Goal: Task Accomplishment & Management: Complete application form

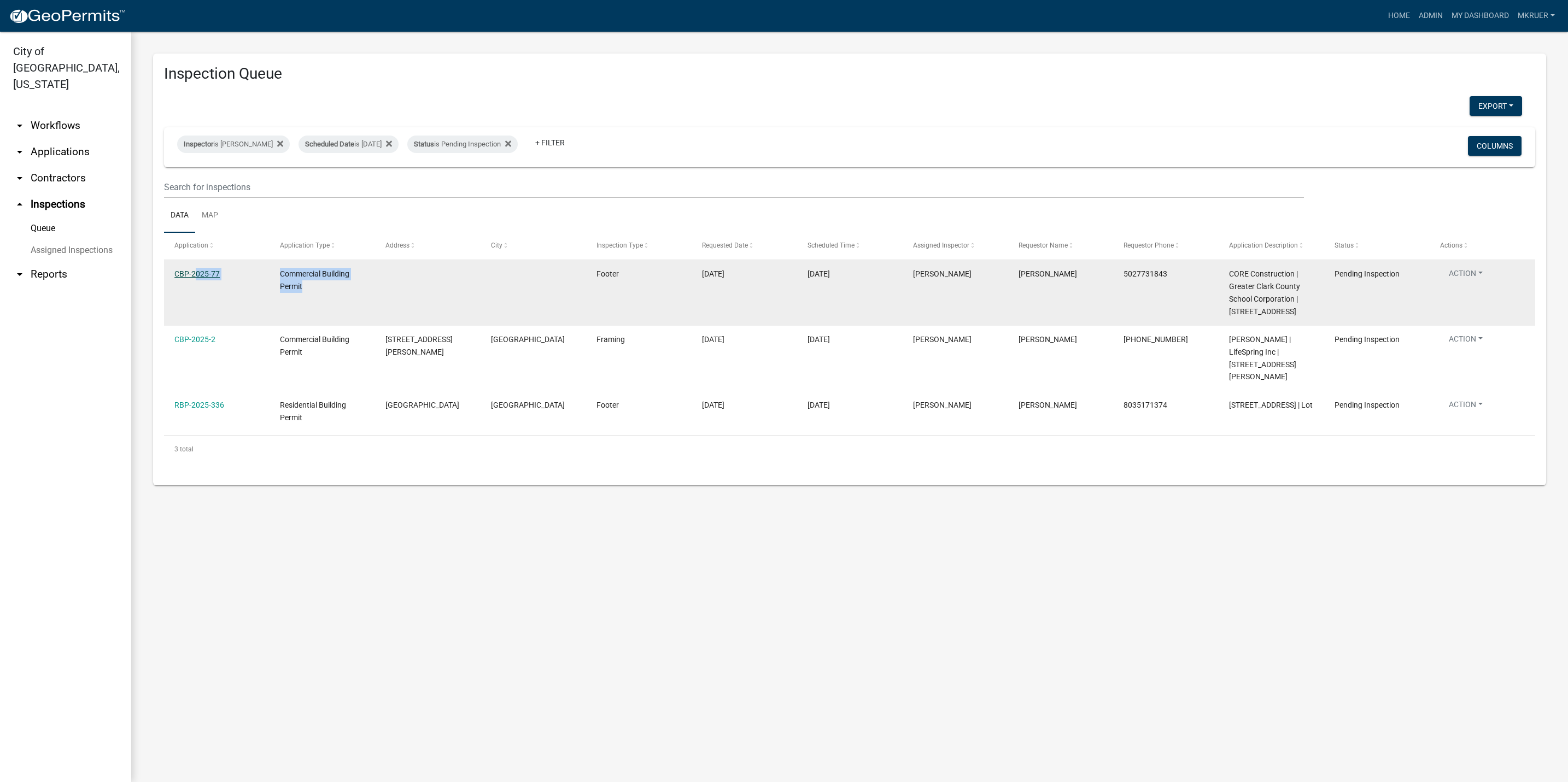
click at [200, 274] on link "CBP-2025-77" at bounding box center [197, 274] width 45 height 9
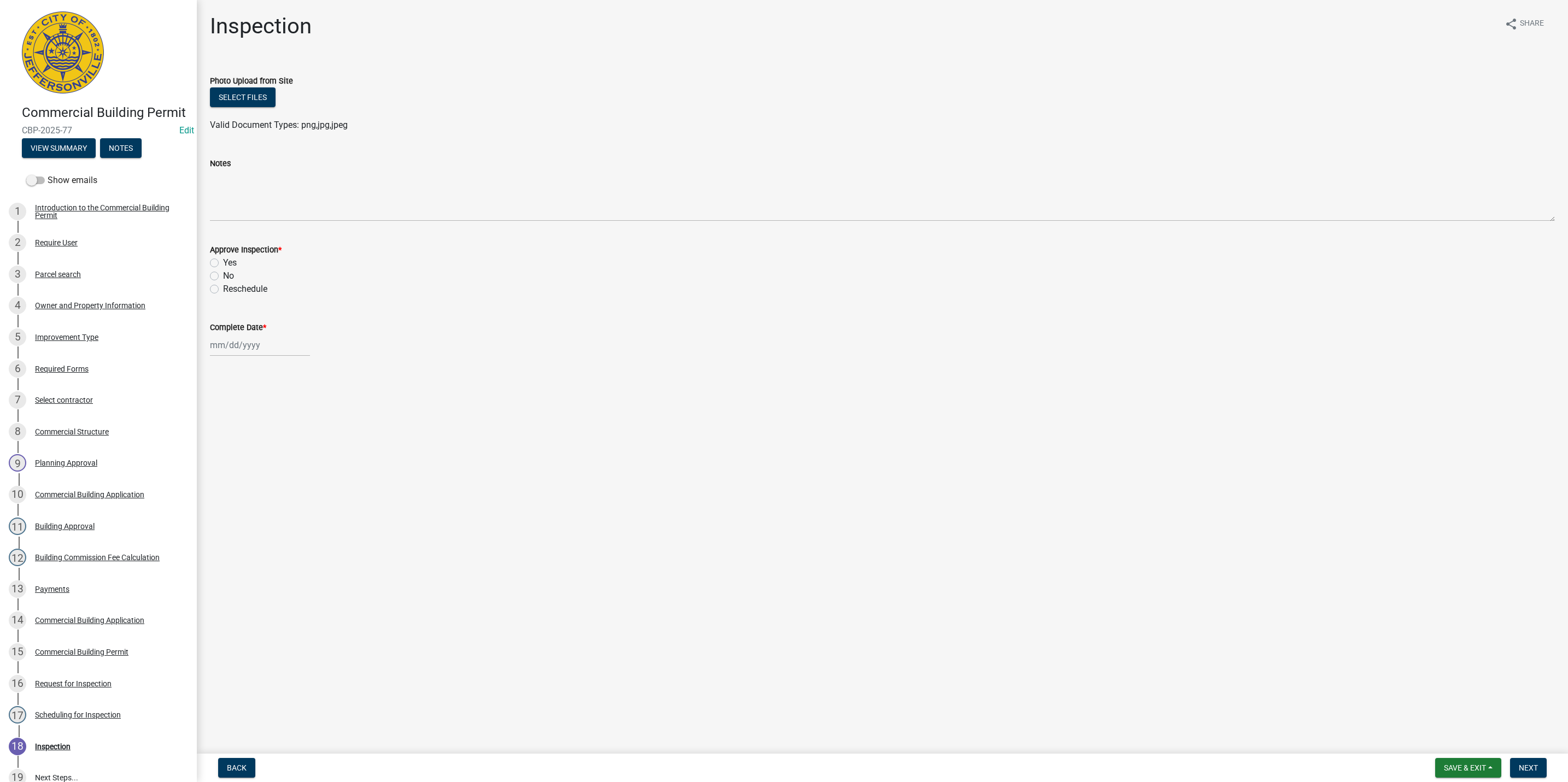
click at [223, 265] on label "Yes" at bounding box center [230, 263] width 14 height 13
click at [223, 263] on input "Yes" at bounding box center [227, 260] width 7 height 7
radio input "true"
click at [227, 348] on div at bounding box center [260, 345] width 100 height 23
select select "9"
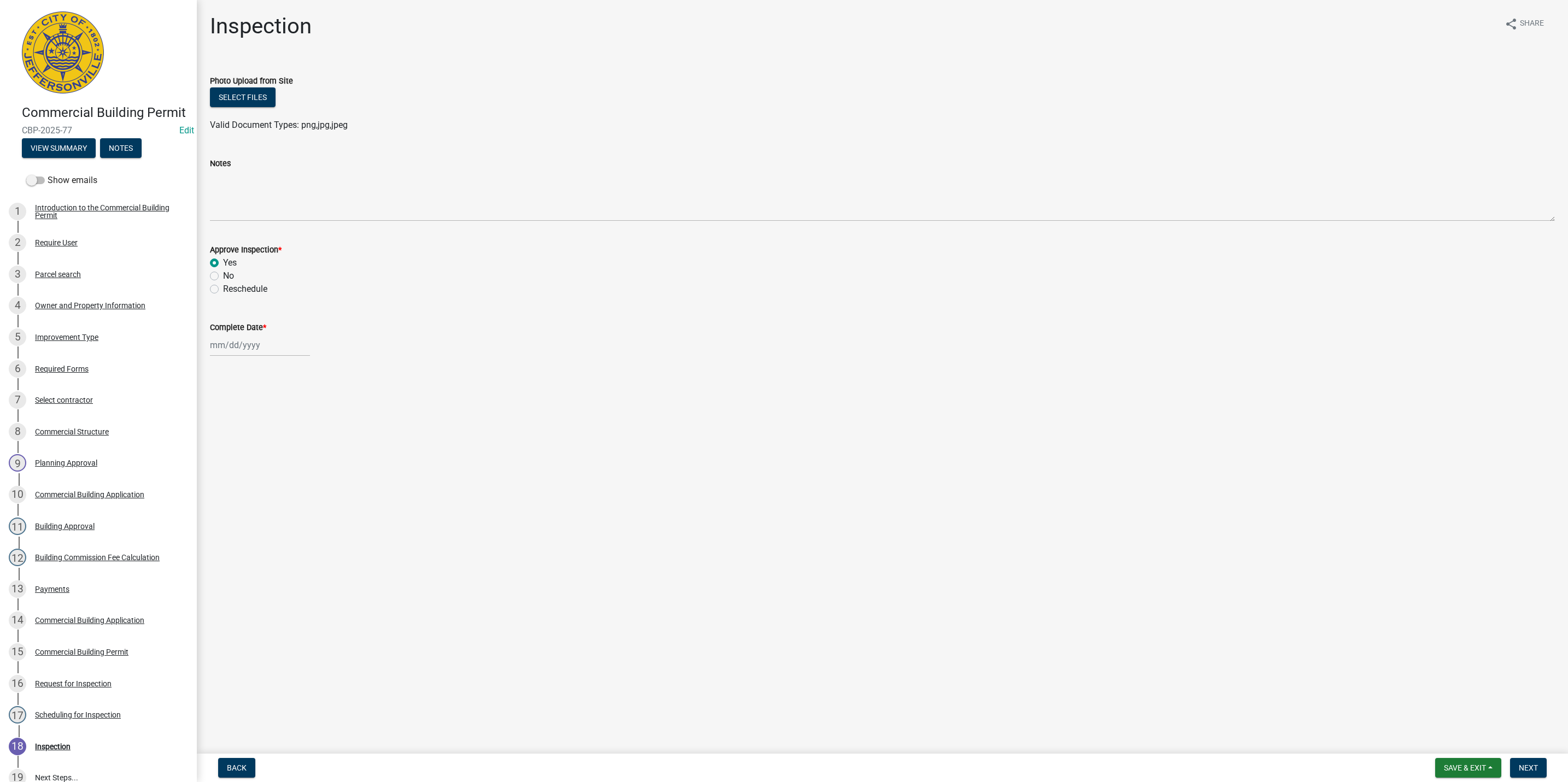
select select "2025"
click at [290, 434] on div "19" at bounding box center [291, 439] width 18 height 18
type input "[DATE]"
click at [1523, 769] on span "Next" at bounding box center [1528, 768] width 19 height 9
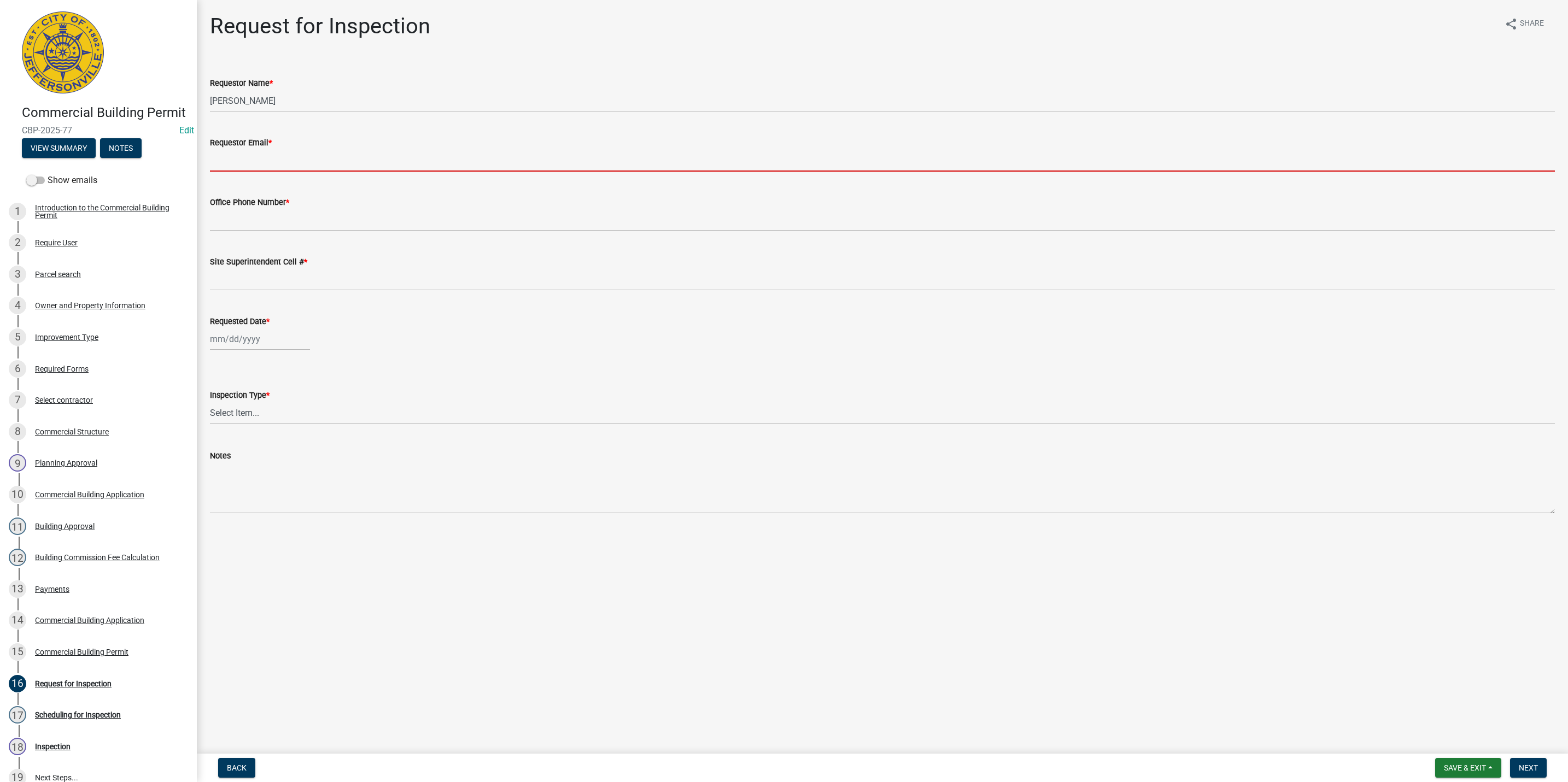
click at [259, 158] on input "Requestor Email *" at bounding box center [882, 160] width 1345 height 23
type input "[EMAIL_ADDRESS][DOMAIN_NAME]"
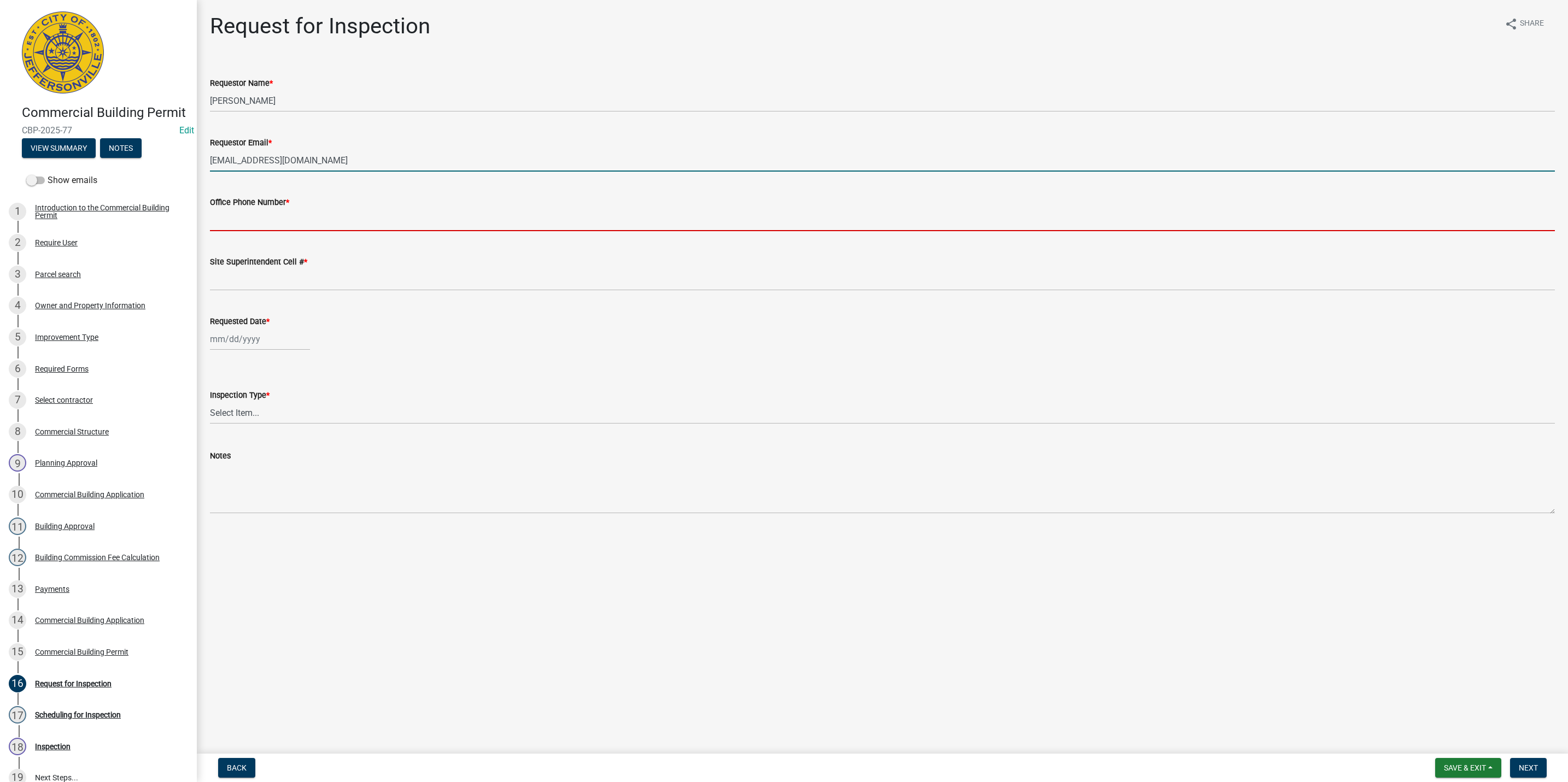
type input "5027731843"
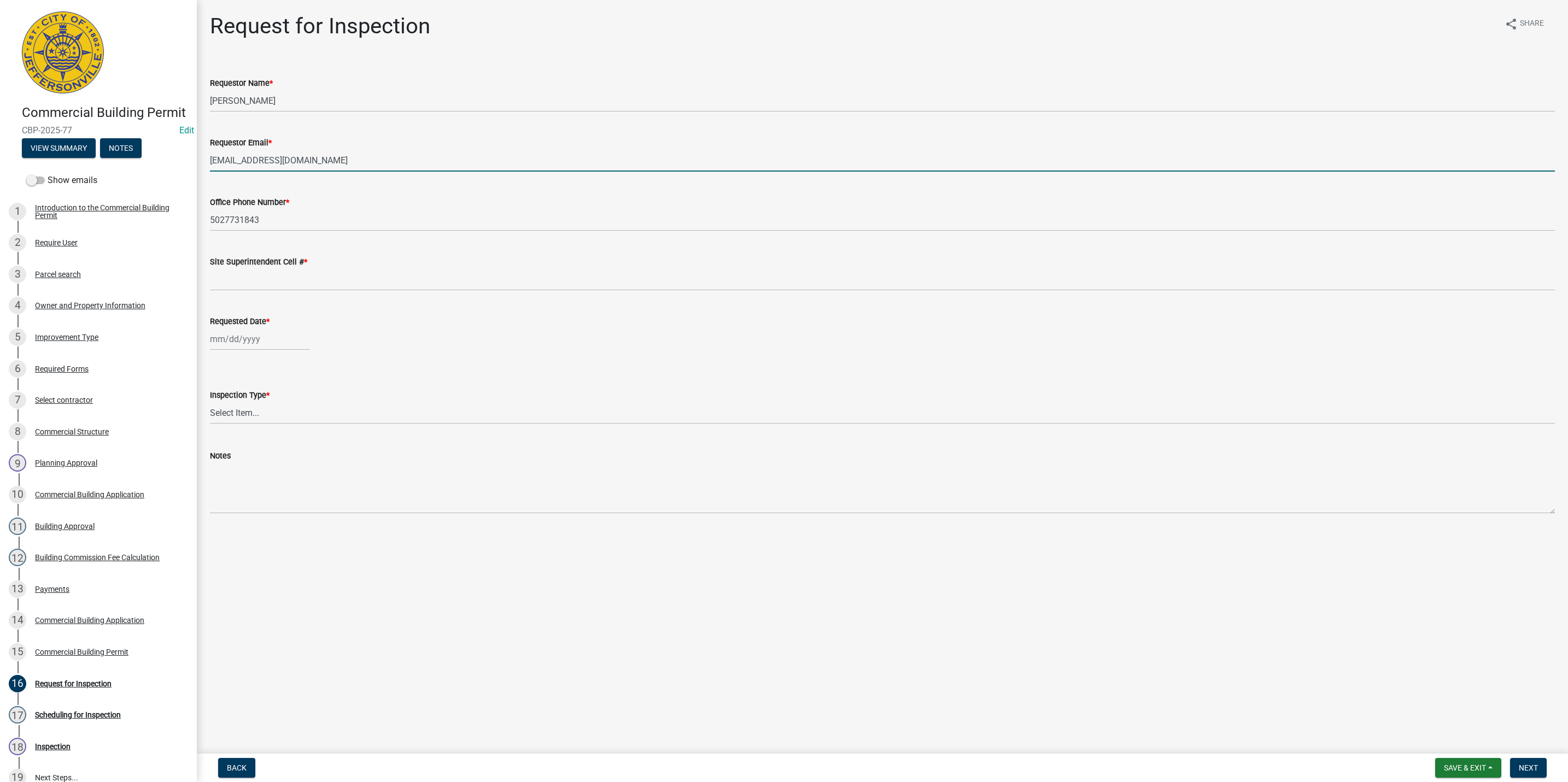
type input "5027731843"
type input "[DATE]"
select select "9"
select select "2025"
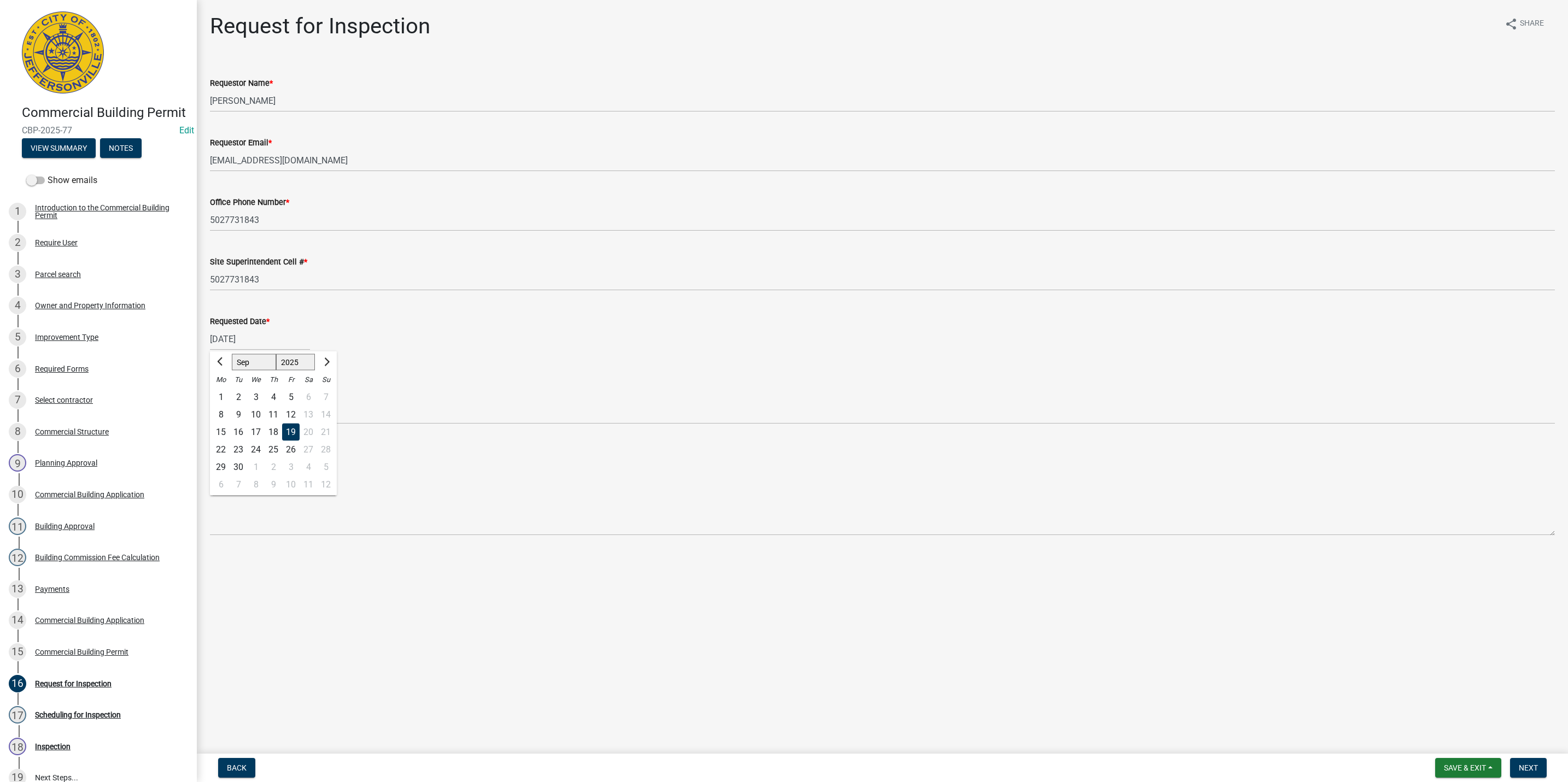
click at [222, 447] on div "22" at bounding box center [221, 450] width 18 height 18
type input "[DATE]"
click at [240, 413] on select "Select Item... Footer Foundation Framing Final Misc" at bounding box center [882, 413] width 1345 height 23
click at [210, 402] on select "Select Item... Footer Foundation Framing Final Misc" at bounding box center [882, 413] width 1345 height 23
select select "5905b6c6-73a3-4561-9a25-e231032c58c8"
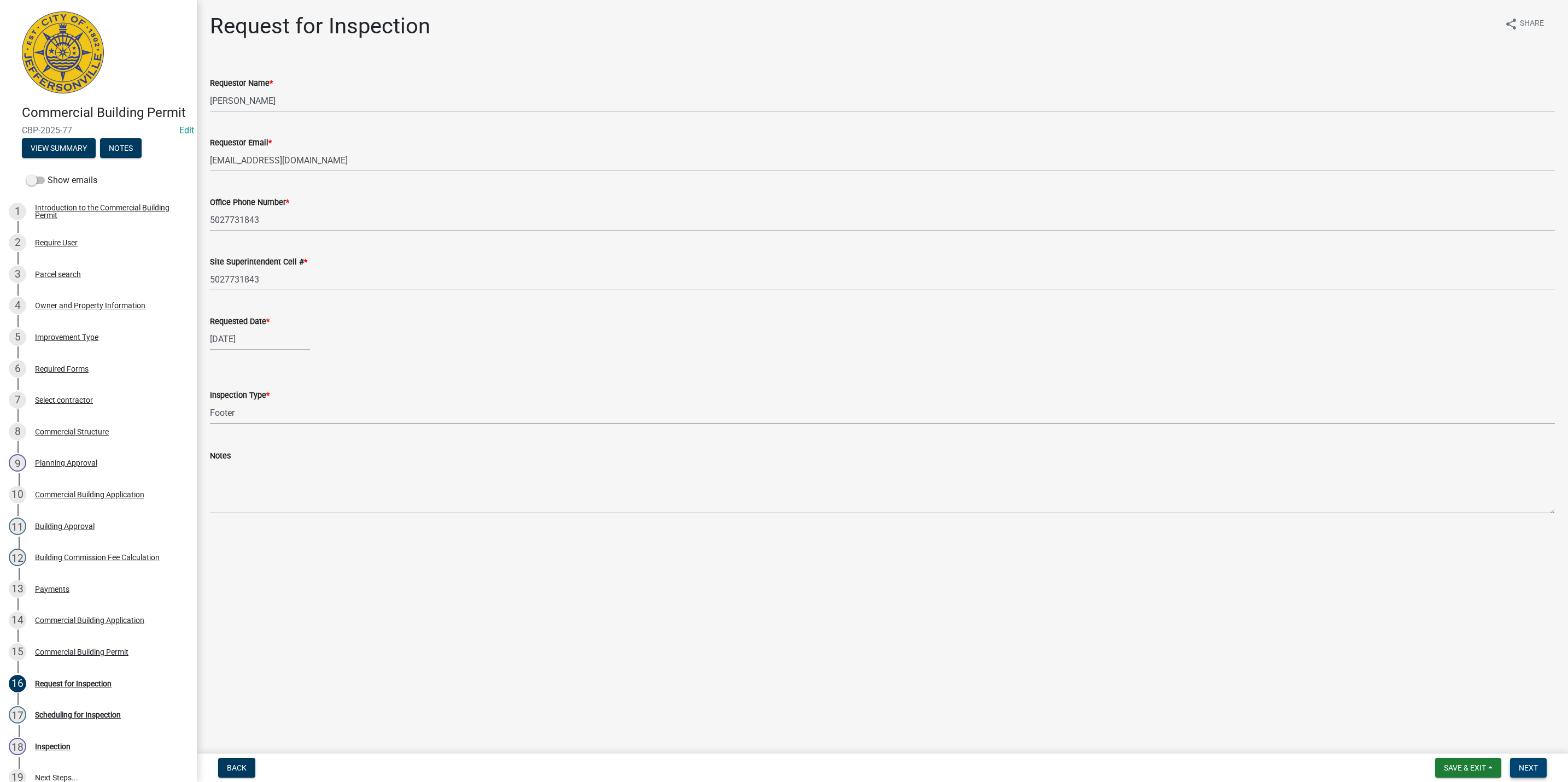
click at [1534, 770] on span "Next" at bounding box center [1528, 768] width 19 height 9
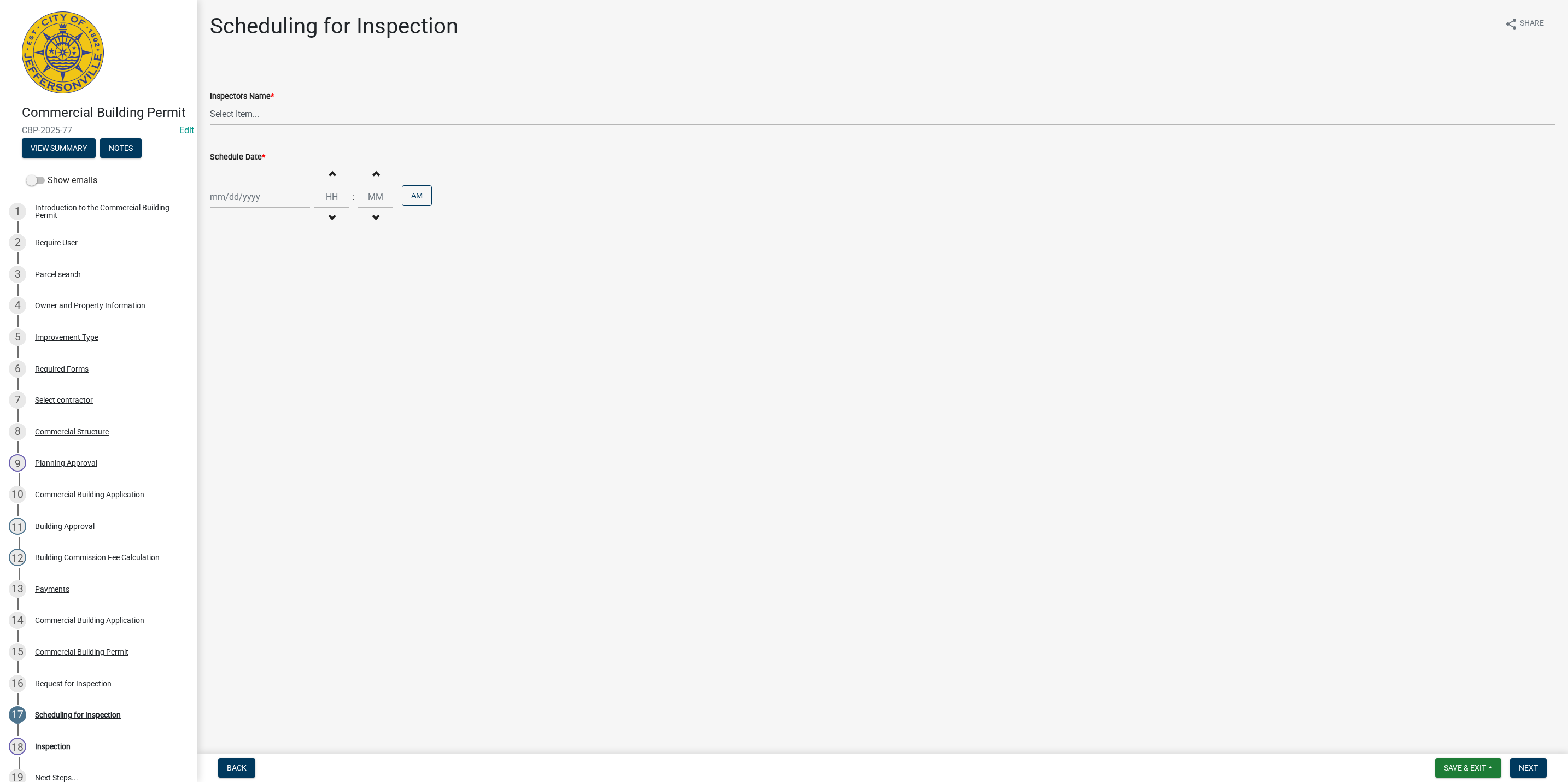
click at [227, 107] on select "Select Item... [PERSON_NAME] ([PERSON_NAME]) [PERSON_NAME] ([PERSON_NAME]) mkru…" at bounding box center [882, 114] width 1345 height 23
select select "fdb3bcc6-ce93-4663-8a18-5c08884dd177"
click at [210, 103] on select "Select Item... [PERSON_NAME] ([PERSON_NAME]) [PERSON_NAME] ([PERSON_NAME]) mkru…" at bounding box center [882, 114] width 1345 height 23
select select "9"
select select "2025"
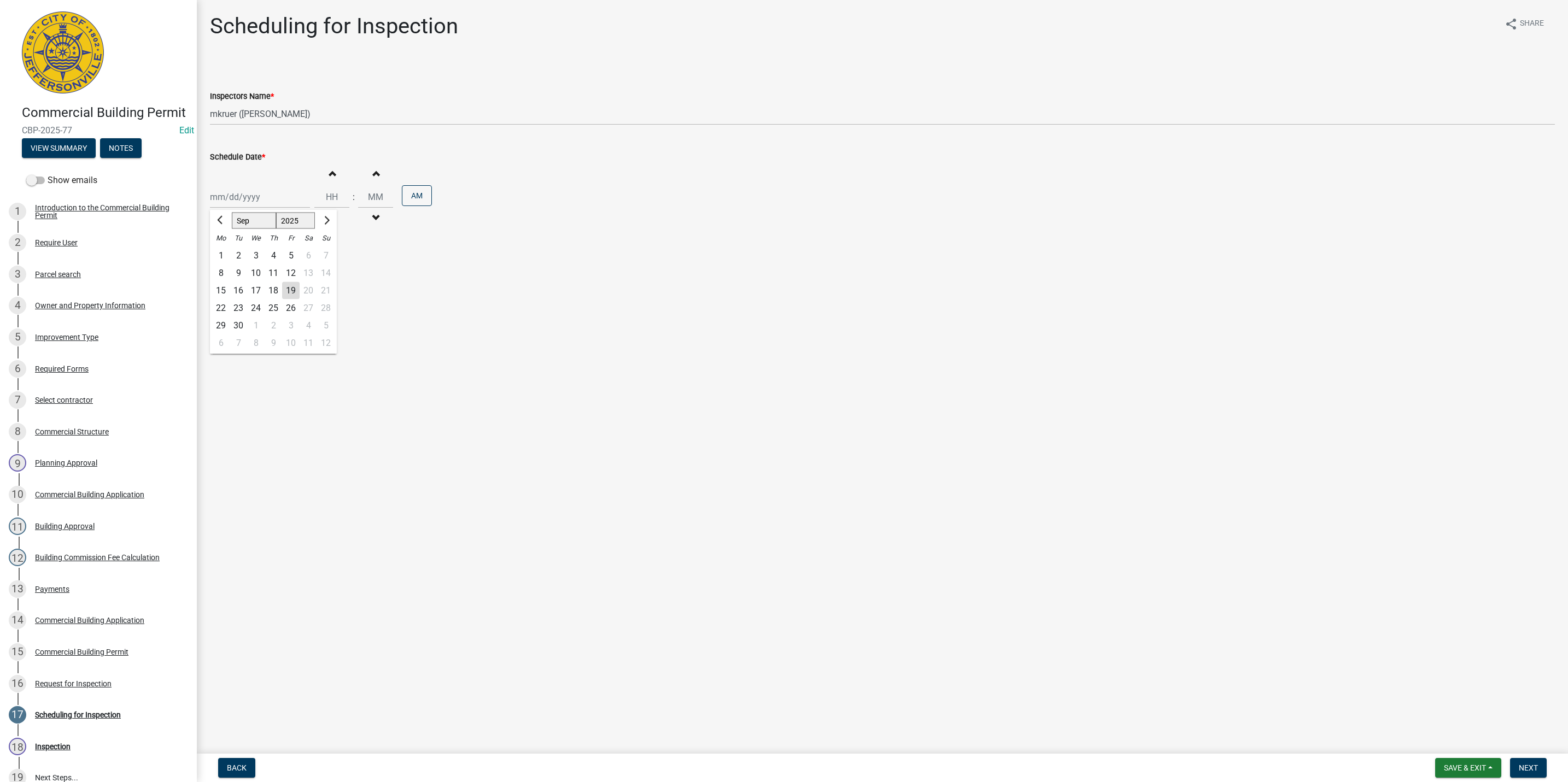
click at [235, 194] on div "[PERSON_NAME] Feb Mar Apr [PERSON_NAME][DATE] Oct Nov [DATE] 1526 1527 1528 152…" at bounding box center [260, 197] width 100 height 23
click at [222, 304] on div "22" at bounding box center [221, 309] width 18 height 18
type input "[DATE]"
click at [324, 176] on button "Increment hours" at bounding box center [332, 173] width 23 height 20
type input "01"
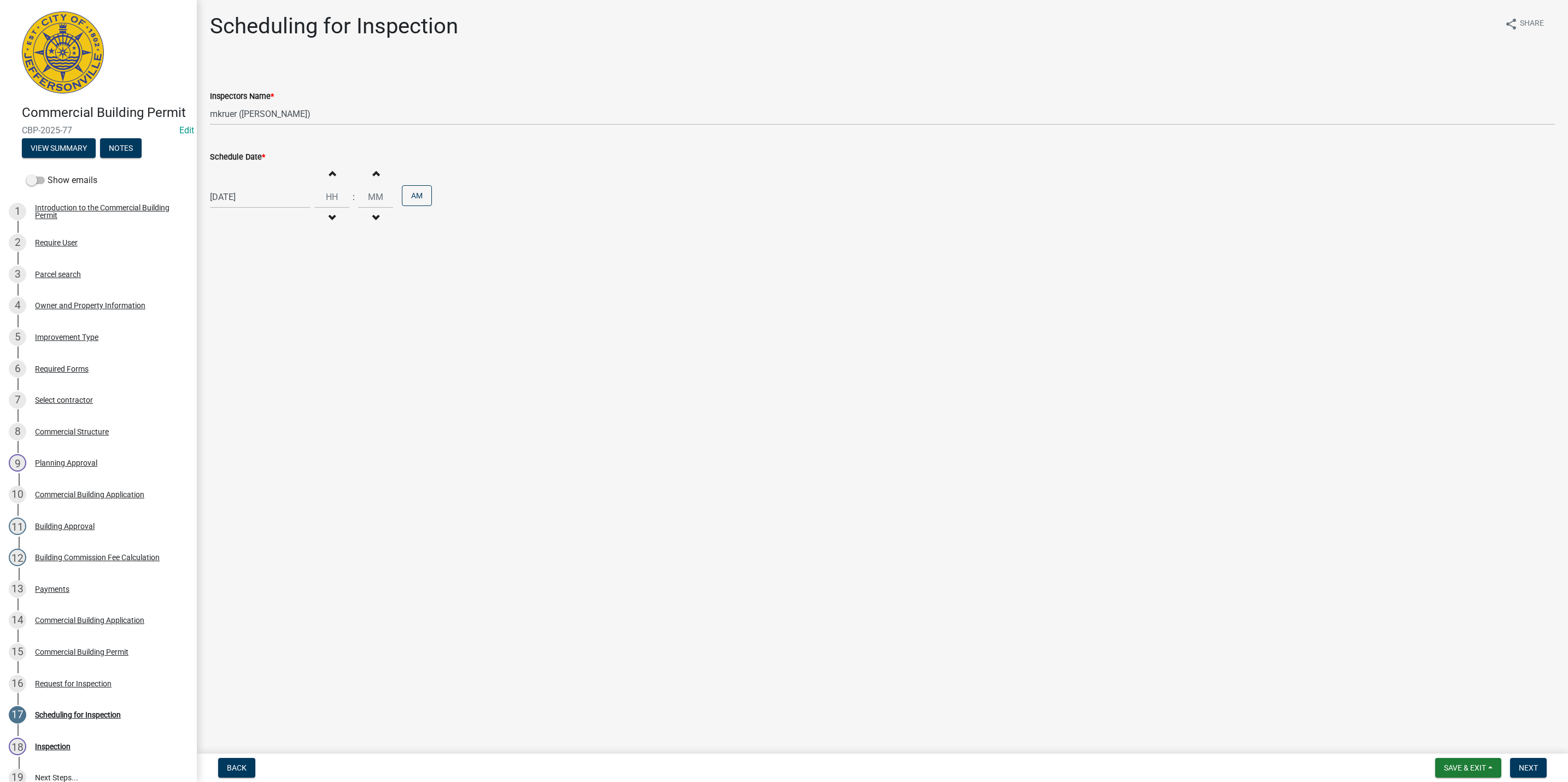
type input "00"
click at [324, 176] on button "Increment hours" at bounding box center [332, 173] width 23 height 20
type input "02"
click at [407, 197] on button "AM" at bounding box center [417, 196] width 30 height 21
click at [1531, 764] on span "Next" at bounding box center [1528, 768] width 19 height 9
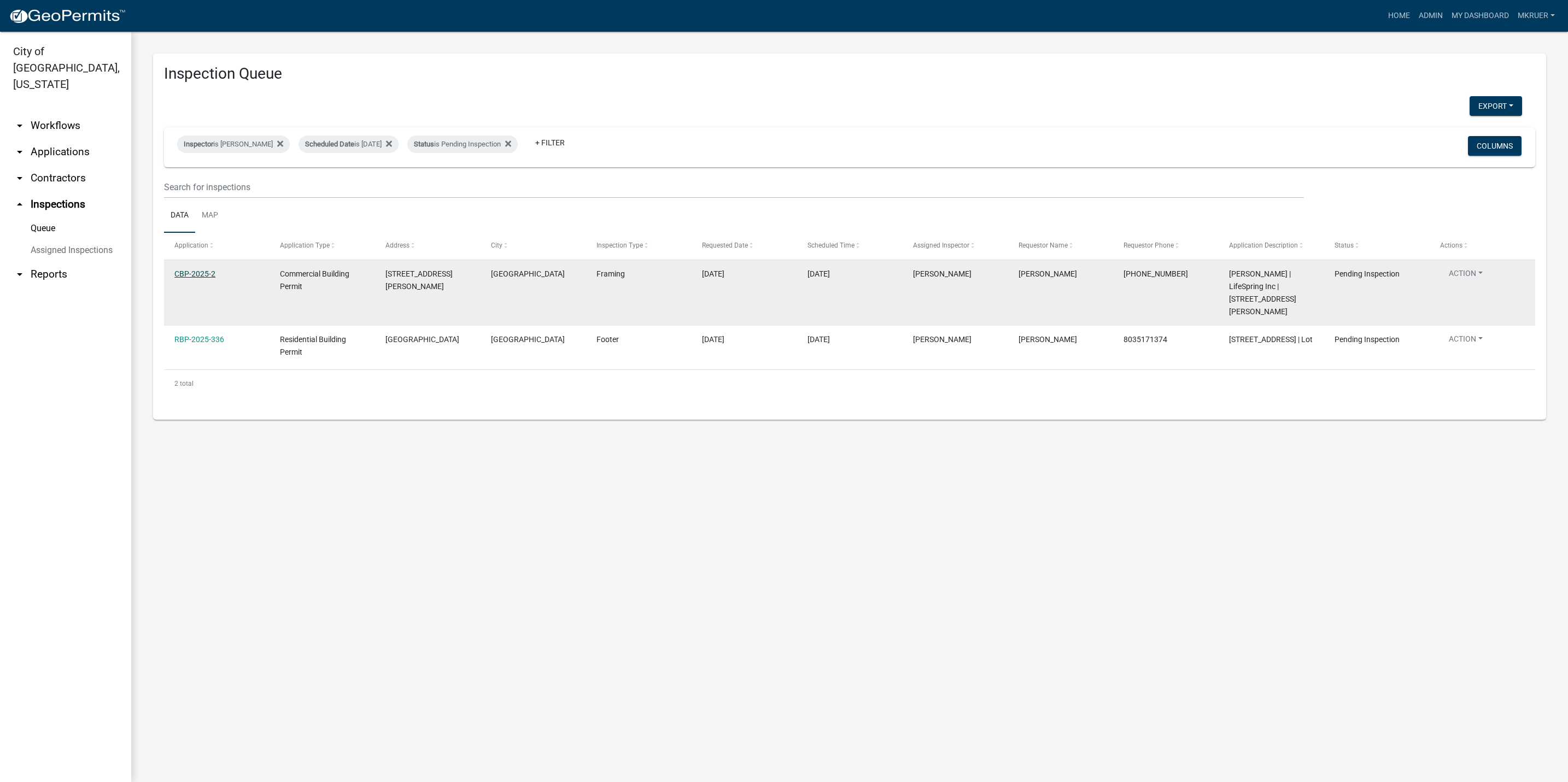
click at [186, 276] on link "CBP-2025-2" at bounding box center [195, 274] width 41 height 9
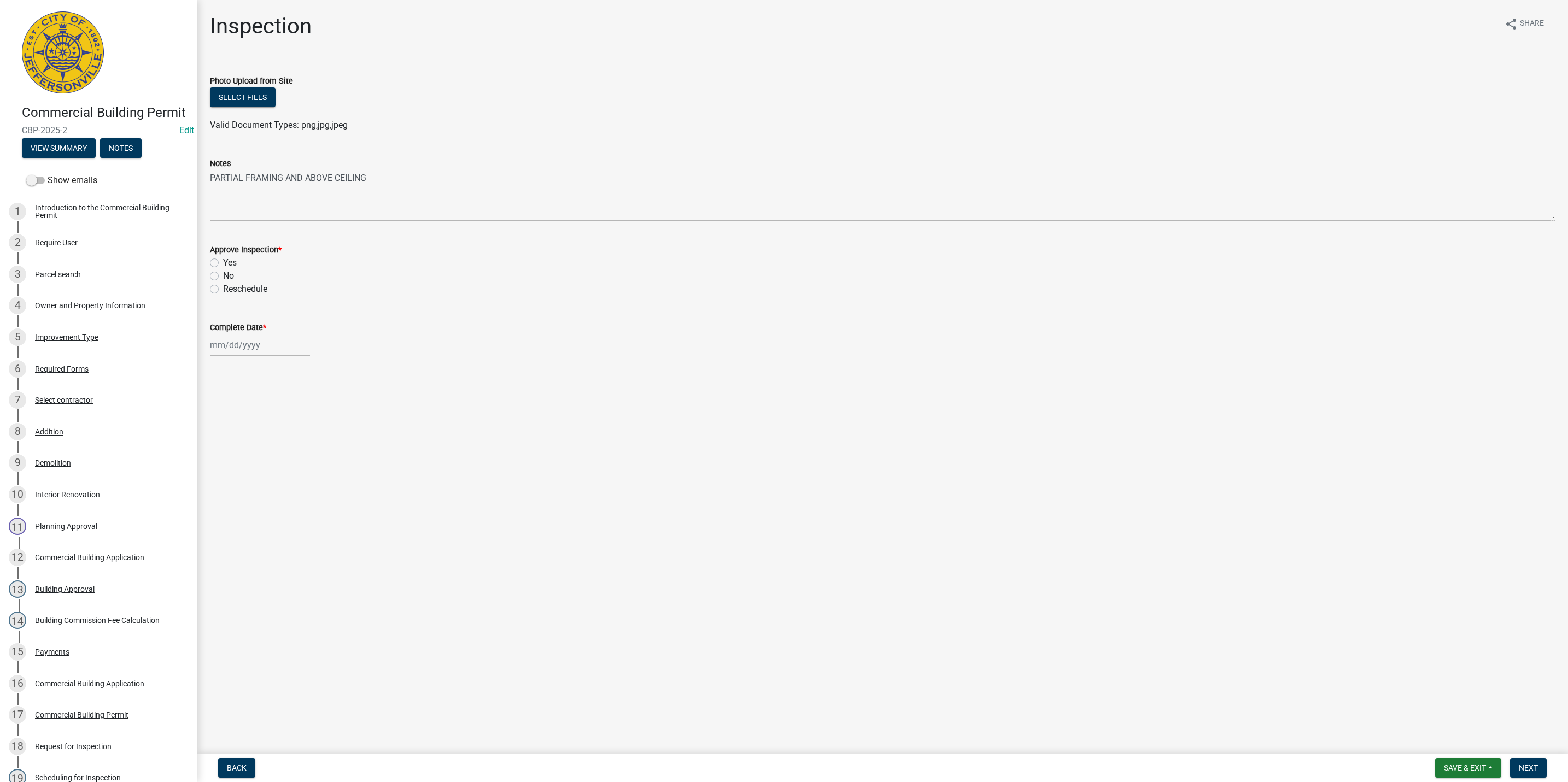
click at [223, 263] on label "Yes" at bounding box center [230, 263] width 14 height 13
click at [223, 263] on input "Yes" at bounding box center [227, 260] width 7 height 7
radio input "true"
select select "9"
select select "2025"
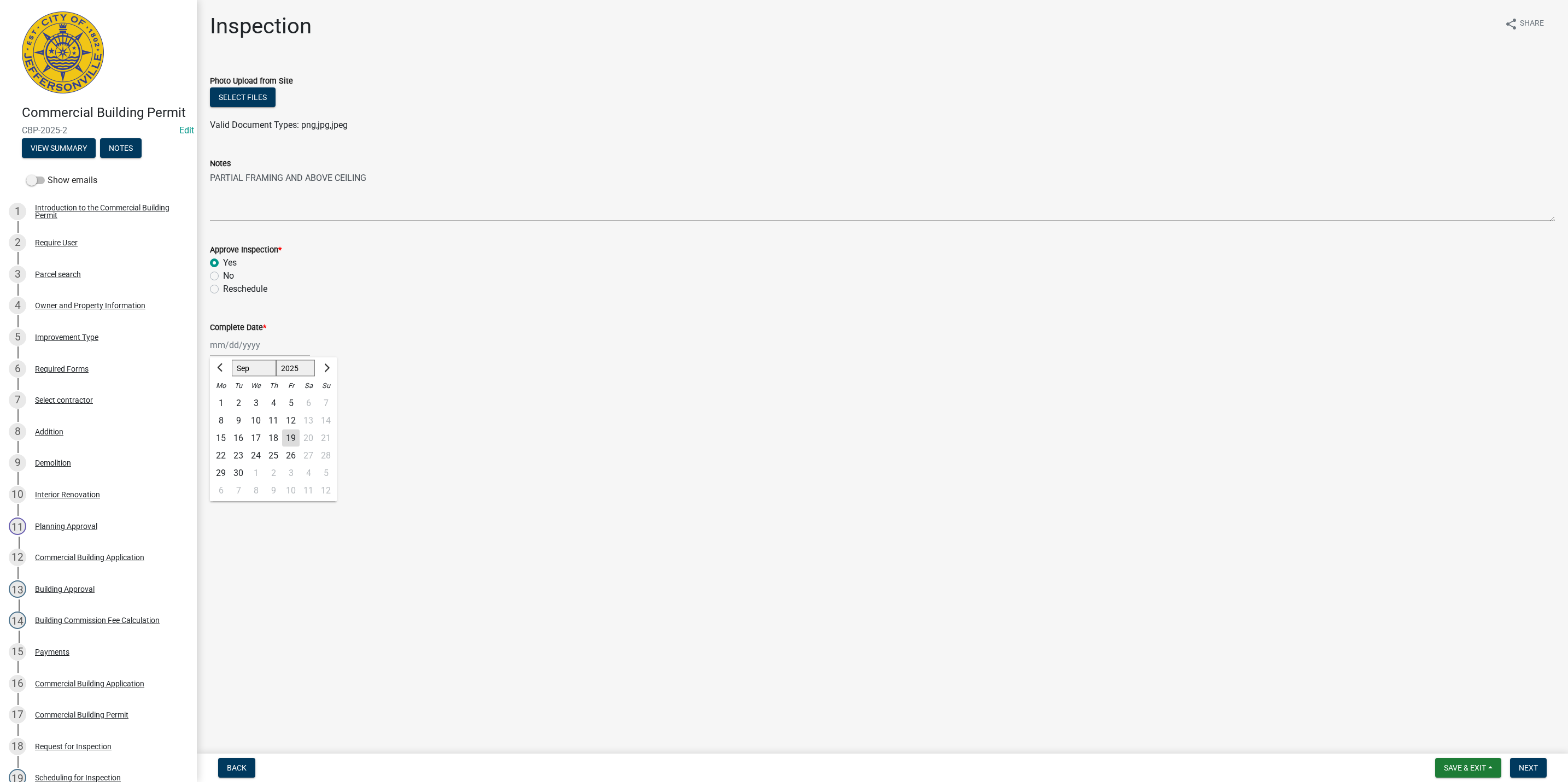
click at [238, 340] on div "[PERSON_NAME] Feb Mar Apr [PERSON_NAME][DATE] Oct Nov [DATE] 1526 1527 1528 152…" at bounding box center [260, 345] width 100 height 23
click at [294, 436] on div "19" at bounding box center [291, 439] width 18 height 18
type input "[DATE]"
click at [1528, 769] on span "Next" at bounding box center [1528, 768] width 19 height 9
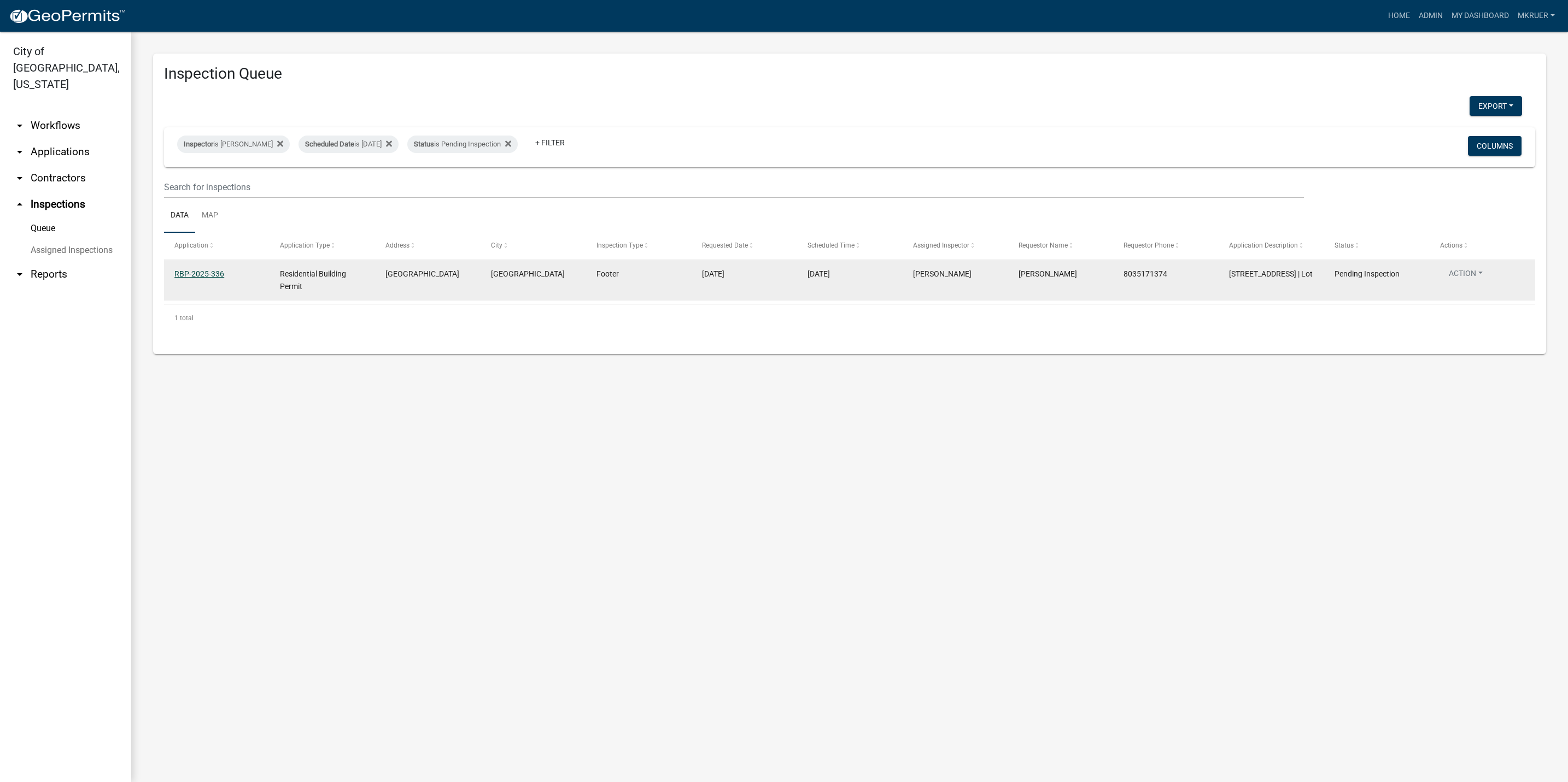
click at [190, 273] on link "RBP-2025-336" at bounding box center [199, 274] width 50 height 9
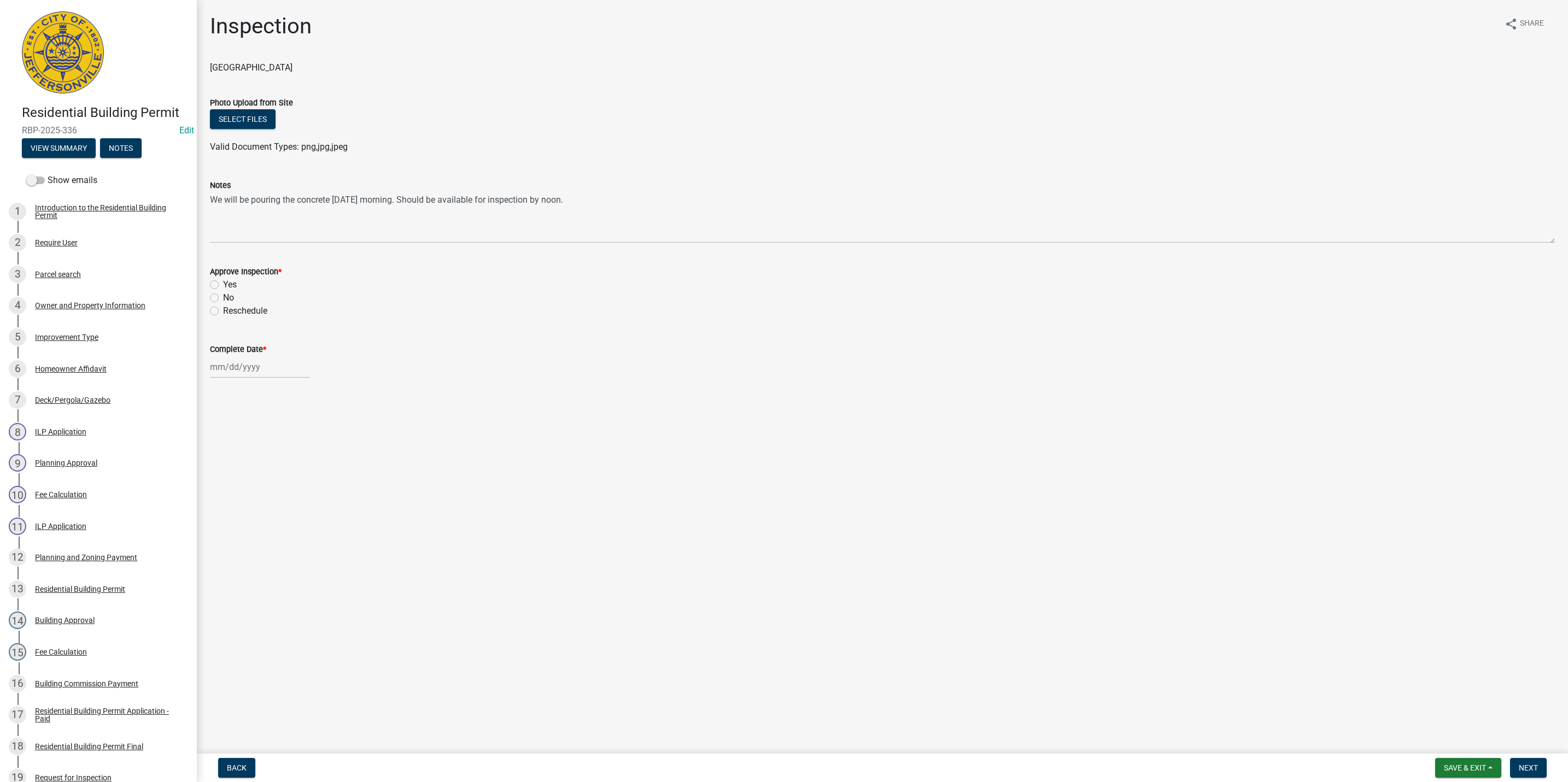
click at [223, 281] on label "Yes" at bounding box center [230, 285] width 14 height 13
click at [223, 281] on input "Yes" at bounding box center [227, 282] width 7 height 7
radio input "true"
select select "9"
select select "2025"
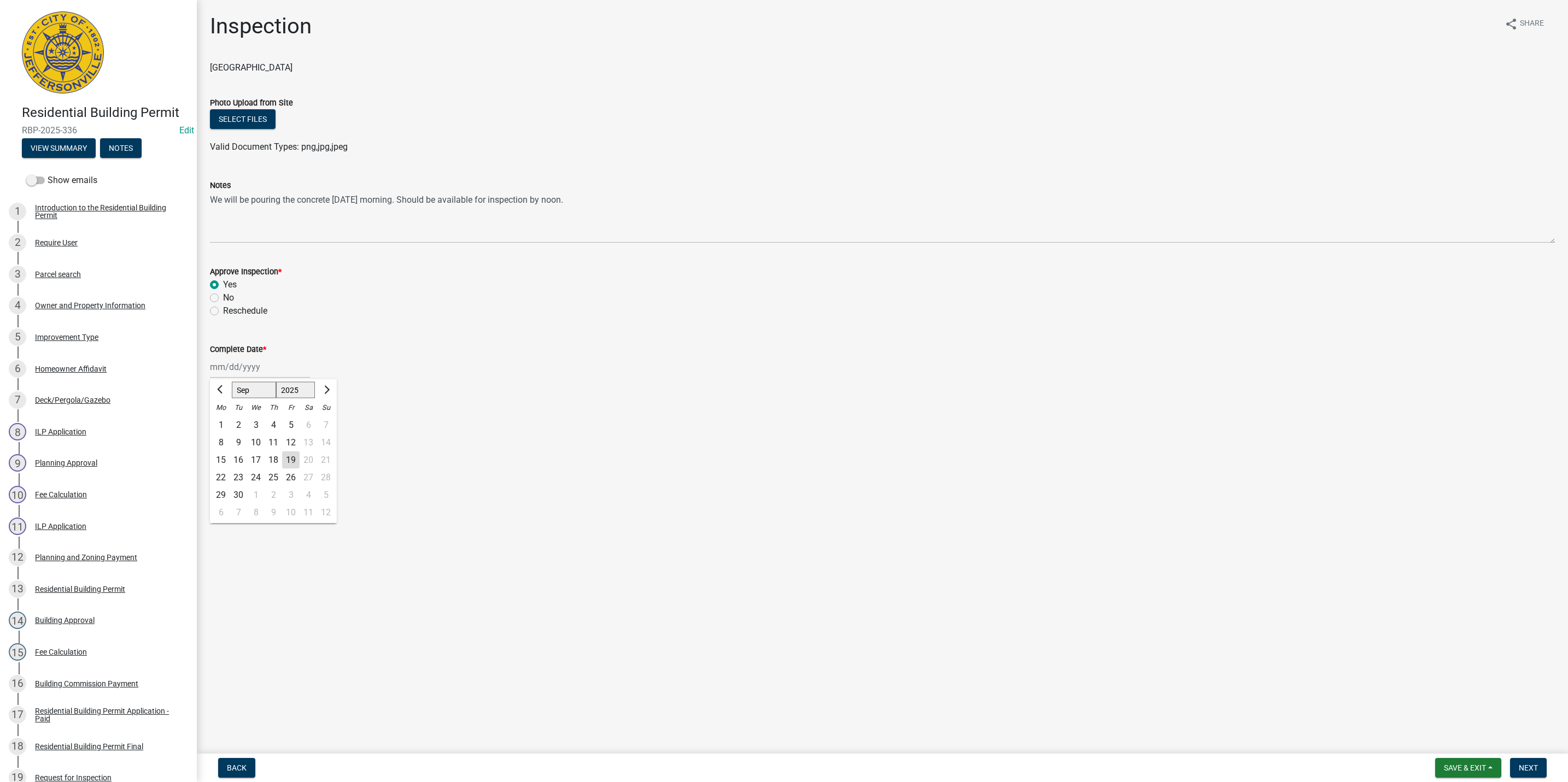
click at [229, 367] on input "Complete Date *" at bounding box center [260, 367] width 100 height 23
click at [289, 459] on div "19" at bounding box center [291, 460] width 18 height 18
type input "[DATE]"
click at [1534, 763] on button "Next" at bounding box center [1529, 768] width 37 height 20
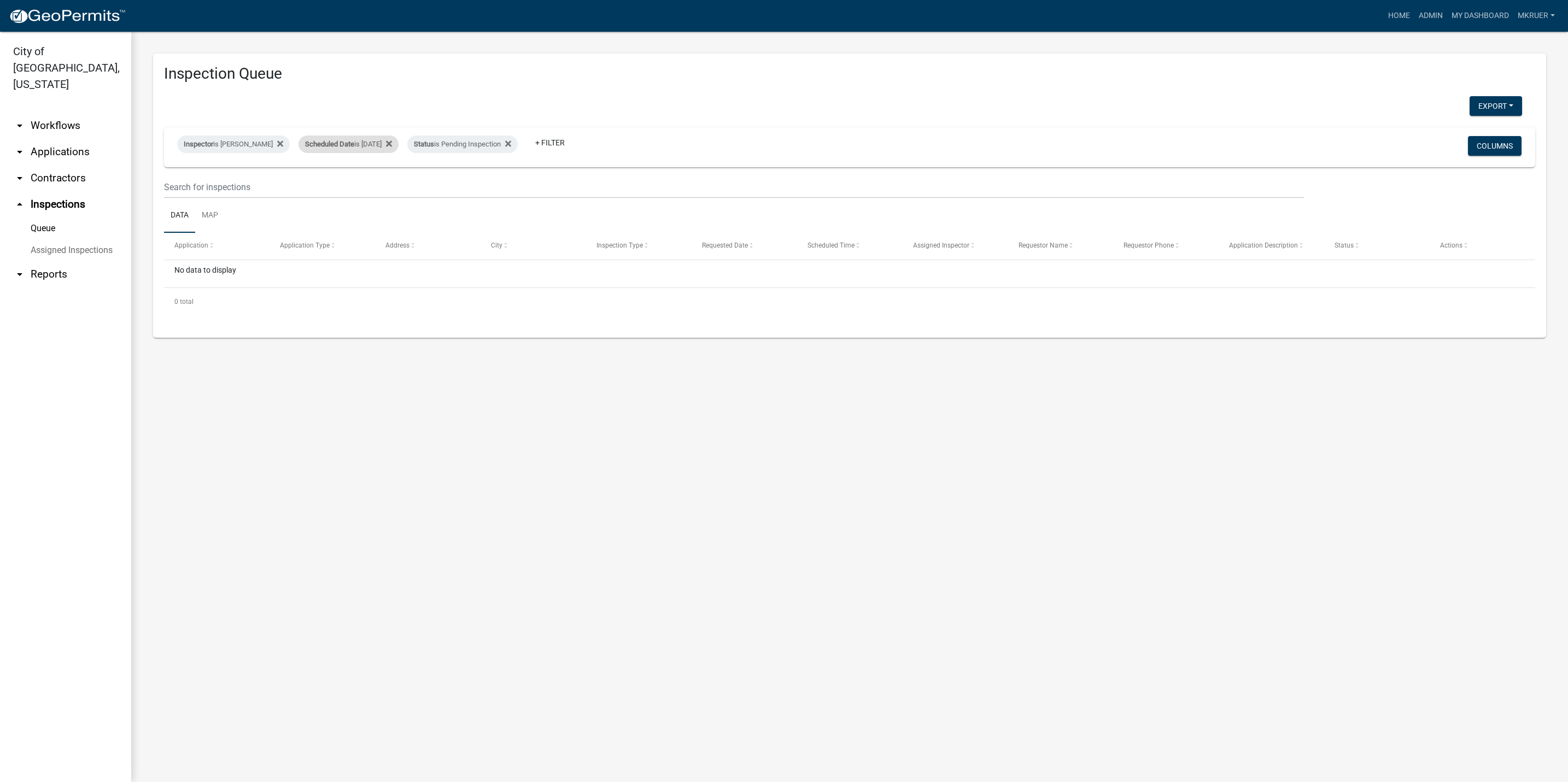
click at [374, 143] on div "Scheduled Date is [DATE]" at bounding box center [348, 144] width 100 height 18
click at [369, 183] on input "[DATE]" at bounding box center [342, 185] width 77 height 23
type input "[DATE]"
